Goal: Information Seeking & Learning: Find specific fact

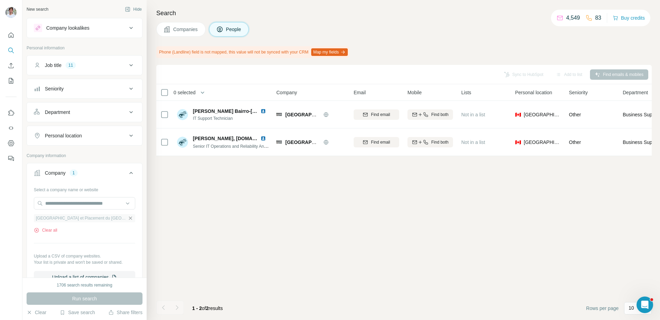
click at [128, 219] on icon "button" at bounding box center [131, 218] width 6 height 6
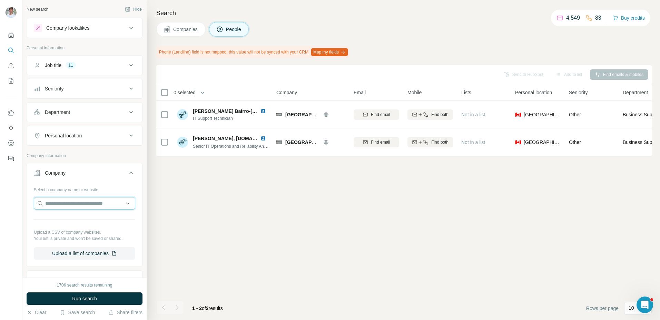
click at [97, 197] on input "text" at bounding box center [84, 203] width 101 height 12
type input "**********"
click at [84, 216] on div "[PERSON_NAME] [DOMAIN_NAME]" at bounding box center [85, 222] width 98 height 19
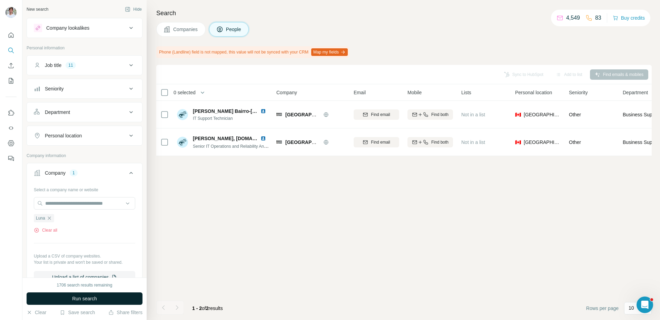
click at [83, 297] on span "Run search" at bounding box center [84, 298] width 25 height 7
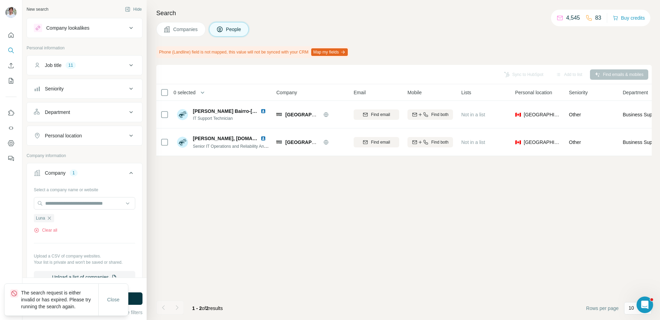
click at [190, 29] on span "Companies" at bounding box center [185, 29] width 25 height 7
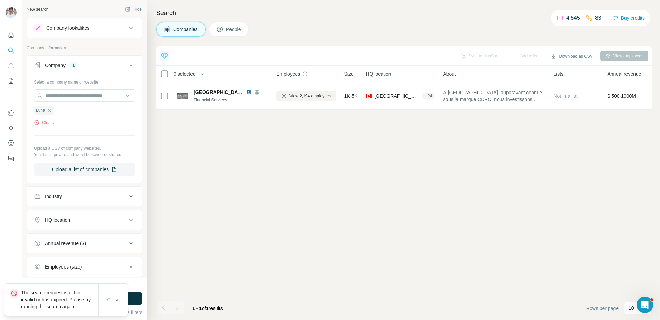
click at [118, 299] on span "Close" at bounding box center [113, 299] width 12 height 7
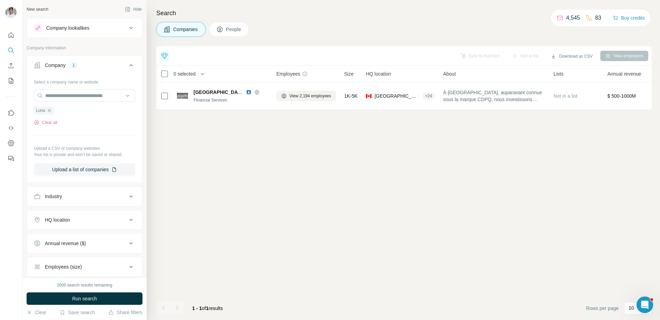
click at [118, 299] on div "Close" at bounding box center [113, 306] width 29 height 14
click at [118, 299] on button "Run search" at bounding box center [85, 298] width 116 height 12
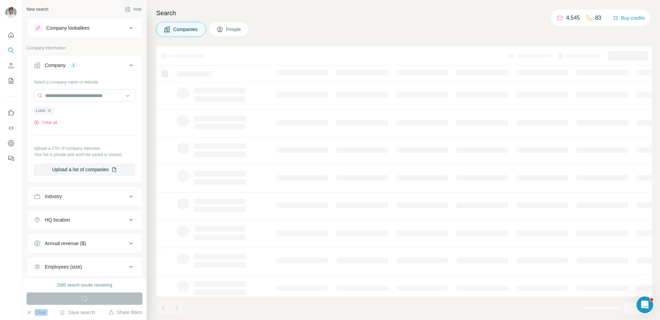
click at [118, 299] on div "Run search" at bounding box center [85, 298] width 116 height 12
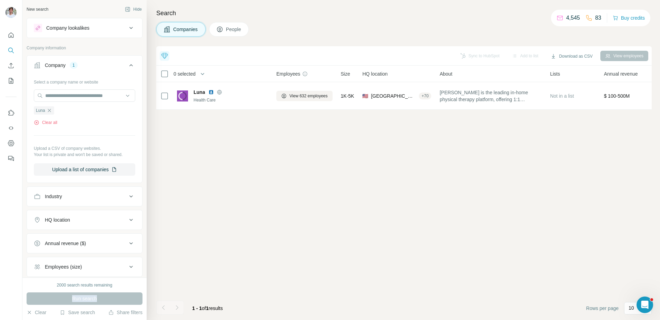
click at [118, 299] on div "Run search" at bounding box center [85, 298] width 116 height 12
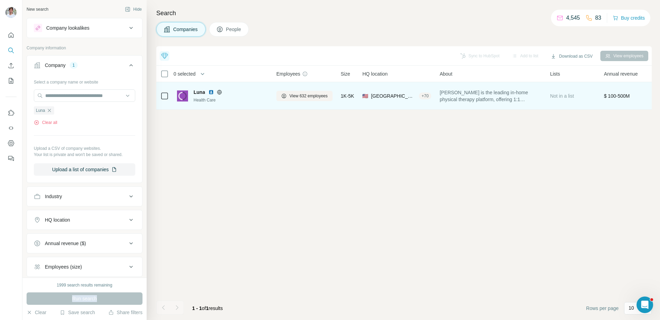
drag, startPoint x: 211, startPoint y: 90, endPoint x: 218, endPoint y: 92, distance: 7.4
click at [211, 90] on img at bounding box center [211, 92] width 6 height 6
click at [294, 98] on span "View 632 employees" at bounding box center [308, 96] width 38 height 6
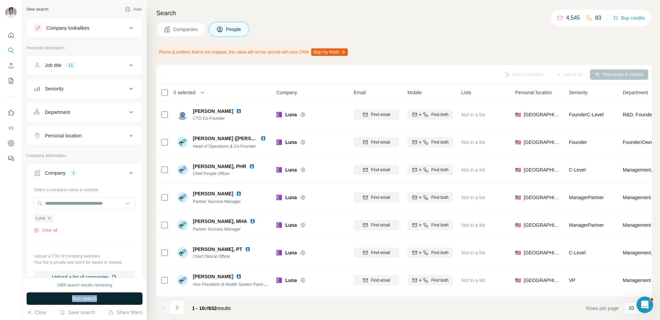
click at [106, 297] on button "Run search" at bounding box center [85, 298] width 116 height 12
click at [152, 256] on div "Search Companies People Phone (Landline) field is not mapped, this value will n…" at bounding box center [403, 160] width 513 height 320
click at [101, 58] on button "Job title 11" at bounding box center [84, 65] width 115 height 17
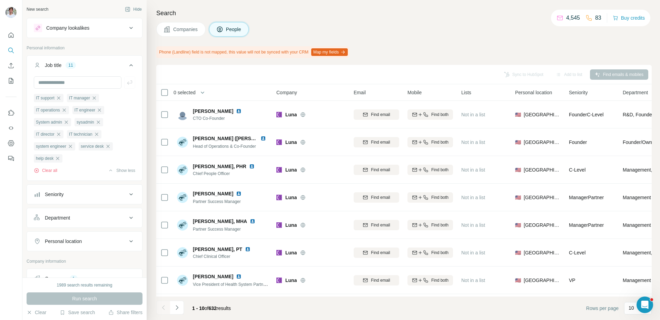
click at [80, 296] on div "Run search" at bounding box center [85, 298] width 116 height 12
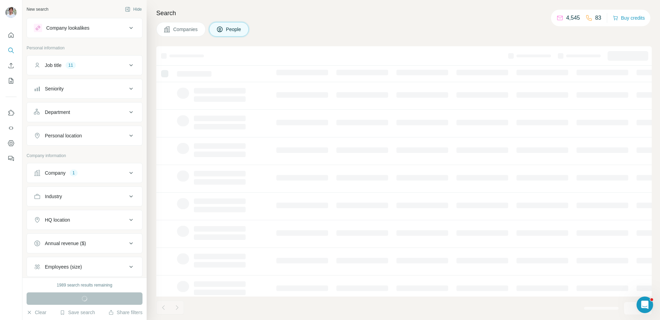
click at [123, 169] on div "Company 1" at bounding box center [80, 172] width 93 height 7
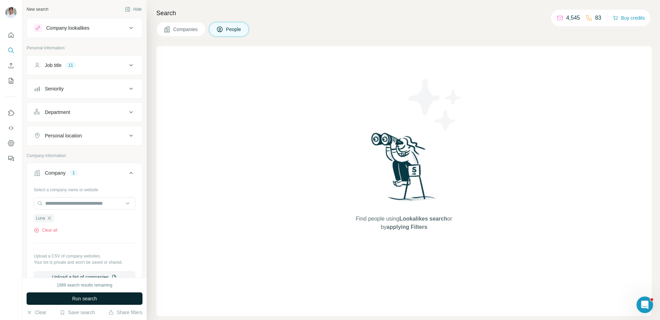
click at [117, 298] on button "Run search" at bounding box center [85, 298] width 116 height 12
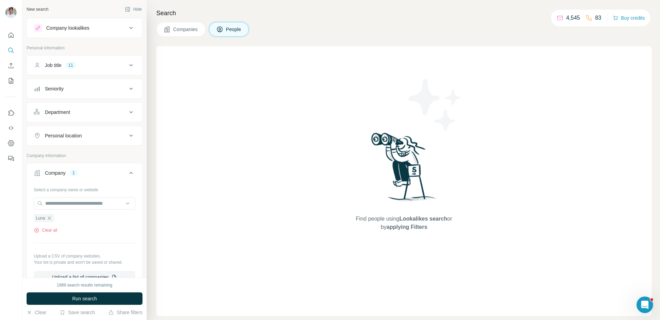
click at [194, 28] on span "Companies" at bounding box center [185, 29] width 25 height 7
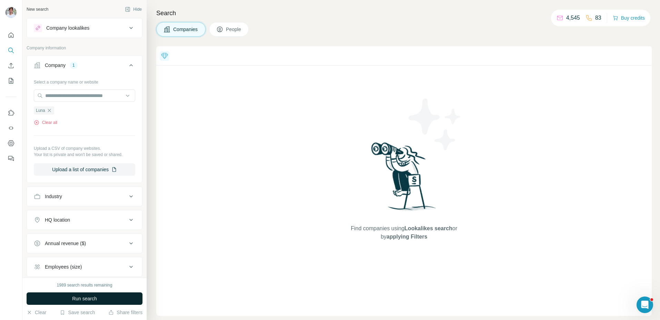
click at [85, 297] on span "Run search" at bounding box center [84, 298] width 25 height 7
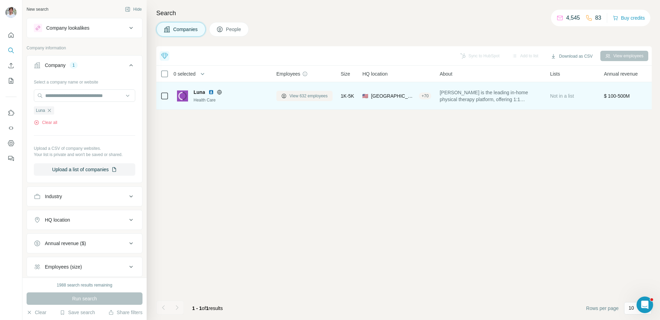
click at [310, 93] on span "View 632 employees" at bounding box center [308, 96] width 38 height 6
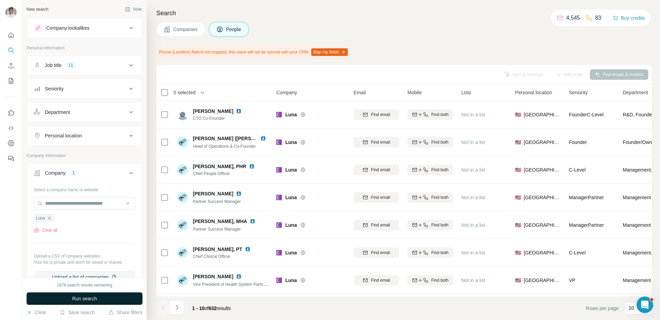
click at [97, 299] on button "Run search" at bounding box center [85, 298] width 116 height 12
click at [78, 297] on span "Run search" at bounding box center [84, 298] width 25 height 7
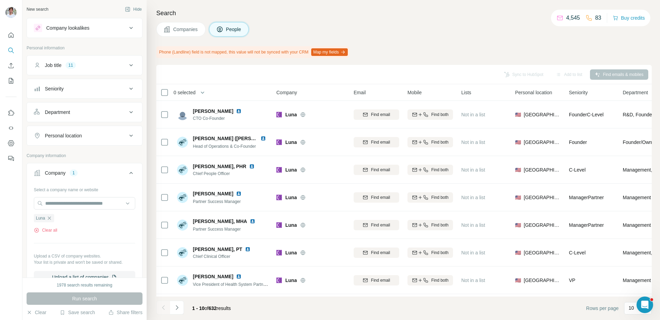
click at [190, 33] on button "Companies" at bounding box center [180, 29] width 49 height 14
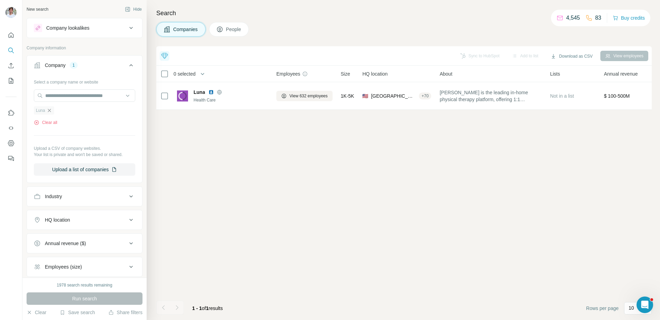
click at [50, 111] on icon "button" at bounding box center [50, 111] width 6 height 6
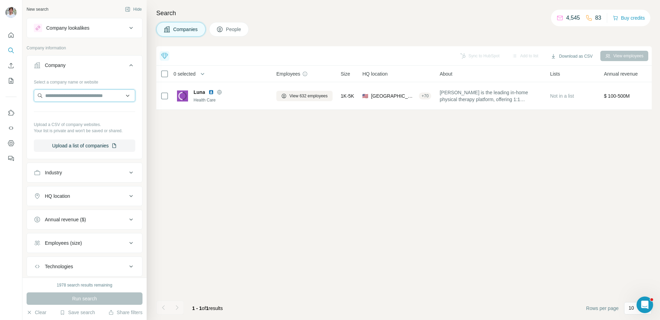
click at [69, 97] on input "text" at bounding box center [84, 95] width 101 height 12
paste input "**********"
type input "**********"
click at [73, 120] on p "getluna.com" at bounding box center [69, 118] width 33 height 6
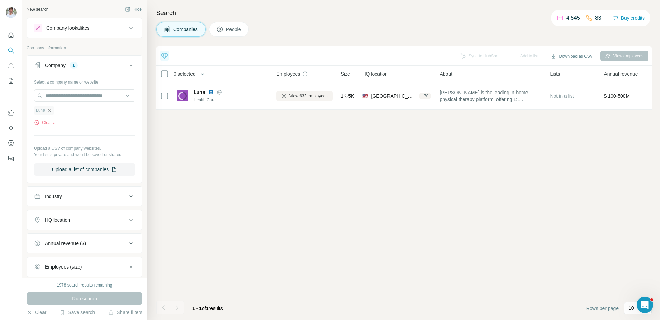
click at [51, 111] on icon "button" at bounding box center [50, 111] width 6 height 6
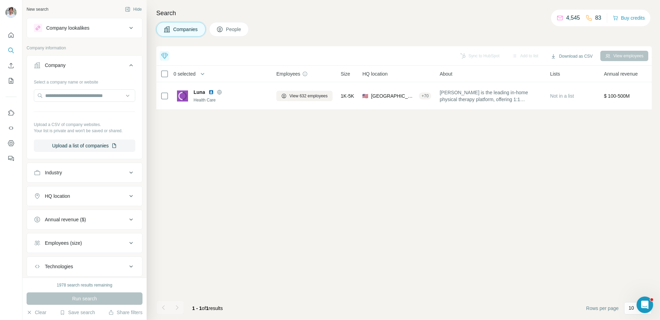
click at [51, 111] on div "Select a company name or website Upload a CSV of company websites. Your list is…" at bounding box center [84, 114] width 101 height 76
click at [66, 97] on input "text" at bounding box center [84, 95] width 101 height 12
paste input "**********"
type input "**********"
click at [81, 111] on p "Itransition" at bounding box center [69, 111] width 33 height 7
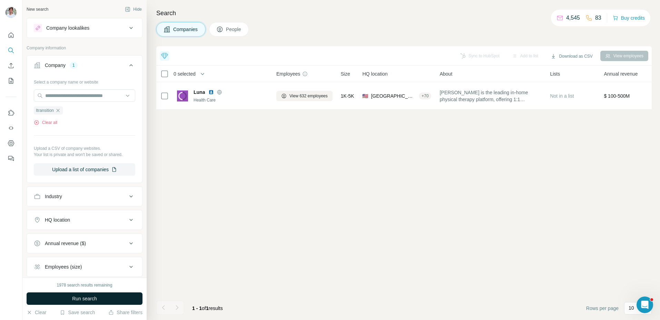
click at [87, 295] on span "Run search" at bounding box center [84, 298] width 25 height 7
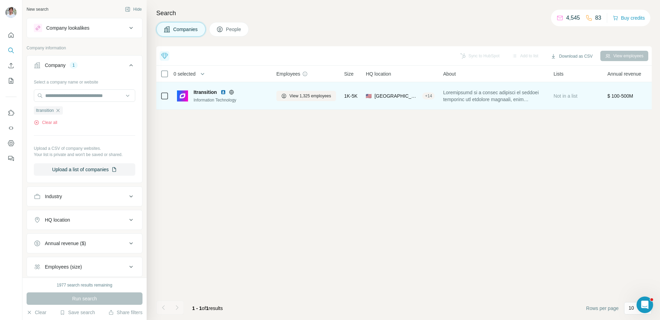
click at [224, 92] on img at bounding box center [223, 92] width 6 height 6
click at [300, 94] on span "View 1,325 employees" at bounding box center [310, 96] width 42 height 6
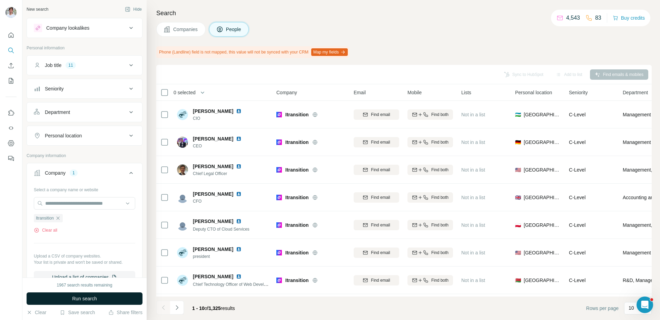
click at [121, 296] on button "Run search" at bounding box center [85, 298] width 116 height 12
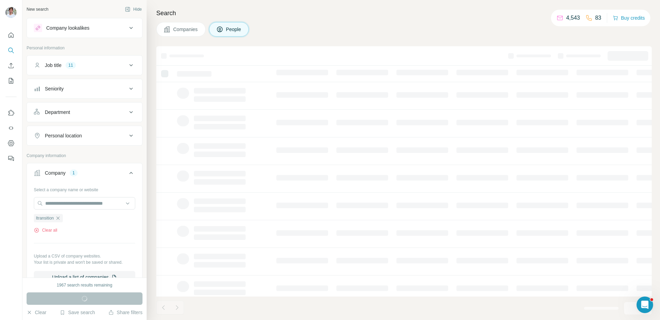
click at [304, 26] on div "Companies People" at bounding box center [403, 29] width 495 height 14
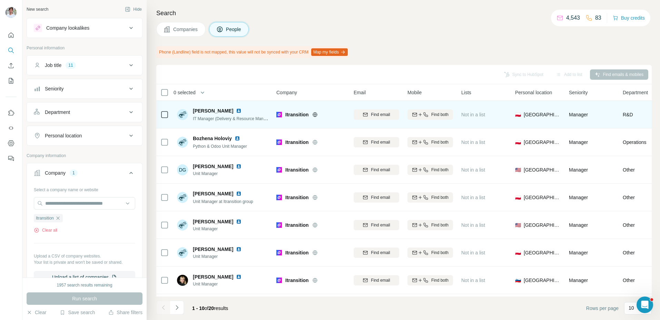
click at [236, 110] on img at bounding box center [239, 111] width 6 height 6
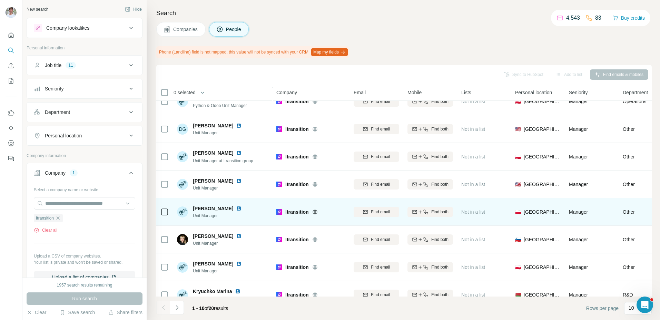
scroll to position [80, 0]
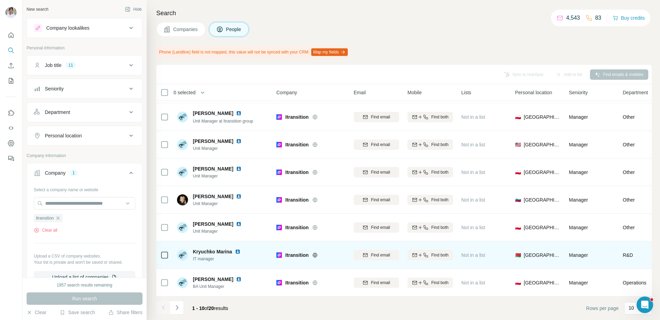
click at [235, 249] on img at bounding box center [238, 252] width 6 height 6
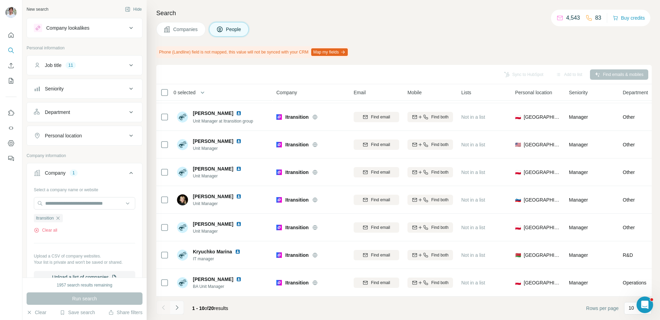
click at [177, 305] on icon "Navigate to next page" at bounding box center [177, 307] width 7 height 7
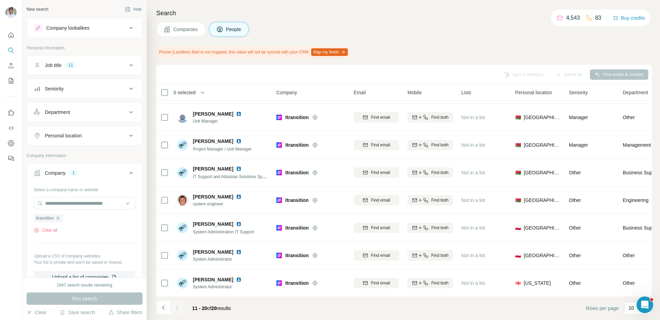
scroll to position [25, 0]
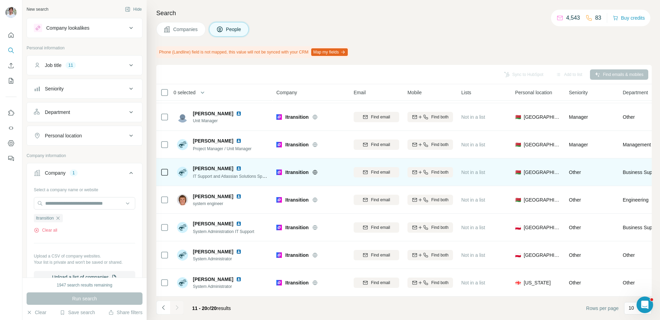
click at [241, 167] on img at bounding box center [239, 169] width 6 height 6
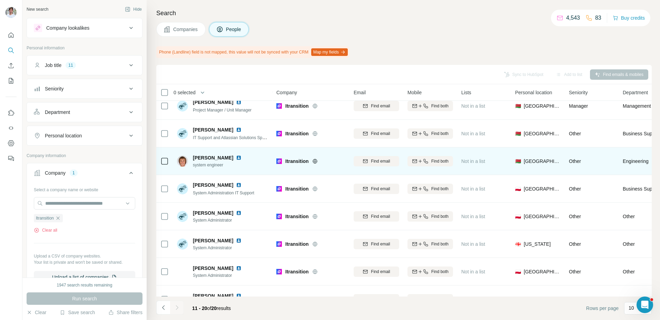
scroll to position [64, 0]
click at [241, 160] on div "Aleksey Povarkov" at bounding box center [218, 157] width 51 height 7
click at [240, 158] on img at bounding box center [239, 158] width 6 height 6
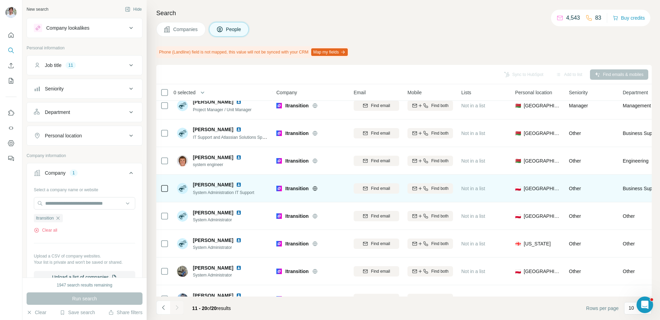
click at [236, 184] on img at bounding box center [239, 185] width 6 height 6
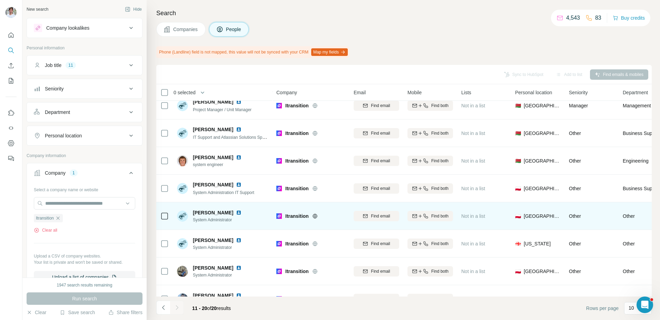
click at [236, 211] on img at bounding box center [239, 213] width 6 height 6
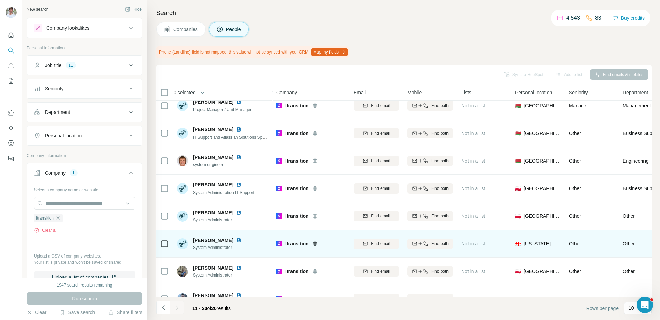
click at [236, 241] on img at bounding box center [239, 240] width 6 height 6
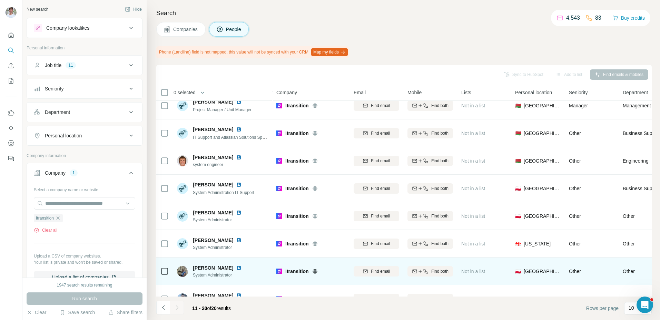
scroll to position [80, 0]
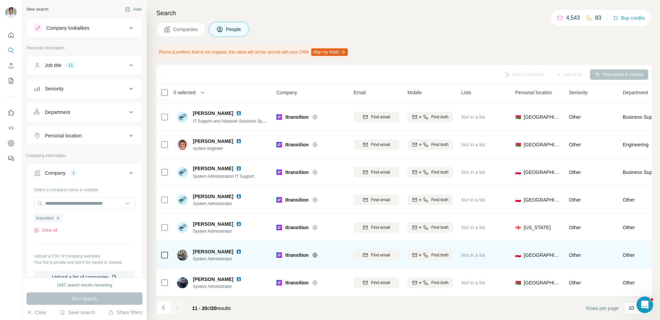
click at [241, 250] on img at bounding box center [239, 252] width 6 height 6
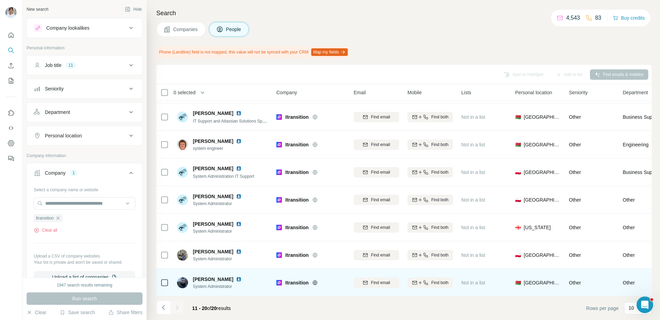
click at [241, 278] on img at bounding box center [239, 279] width 6 height 6
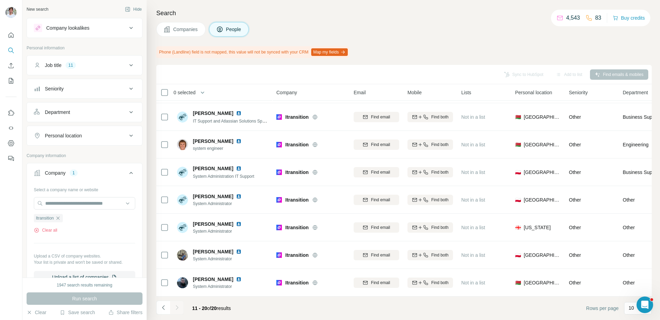
click at [338, 25] on div "Companies People" at bounding box center [403, 29] width 495 height 14
